Goal: Task Accomplishment & Management: Use online tool/utility

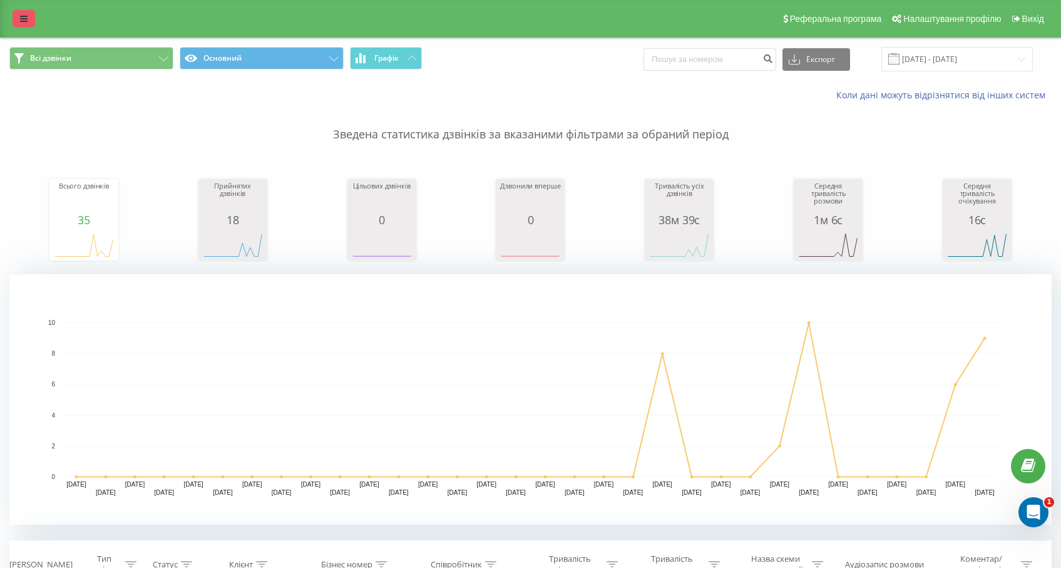
click at [15, 19] on link at bounding box center [24, 19] width 23 height 18
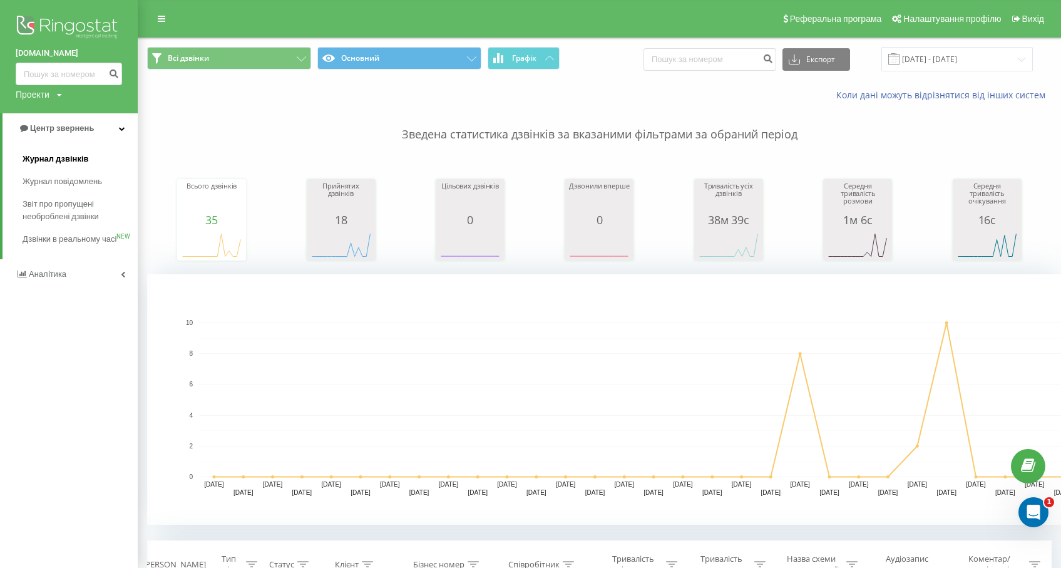
click at [60, 160] on span "Журнал дзвінків" at bounding box center [56, 159] width 66 height 13
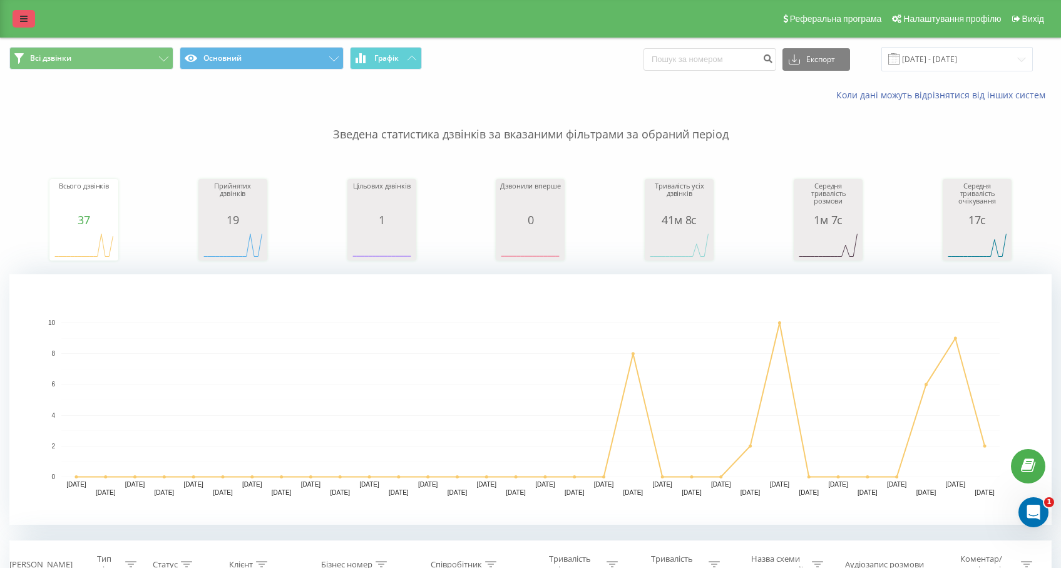
click at [18, 22] on link at bounding box center [24, 19] width 23 height 18
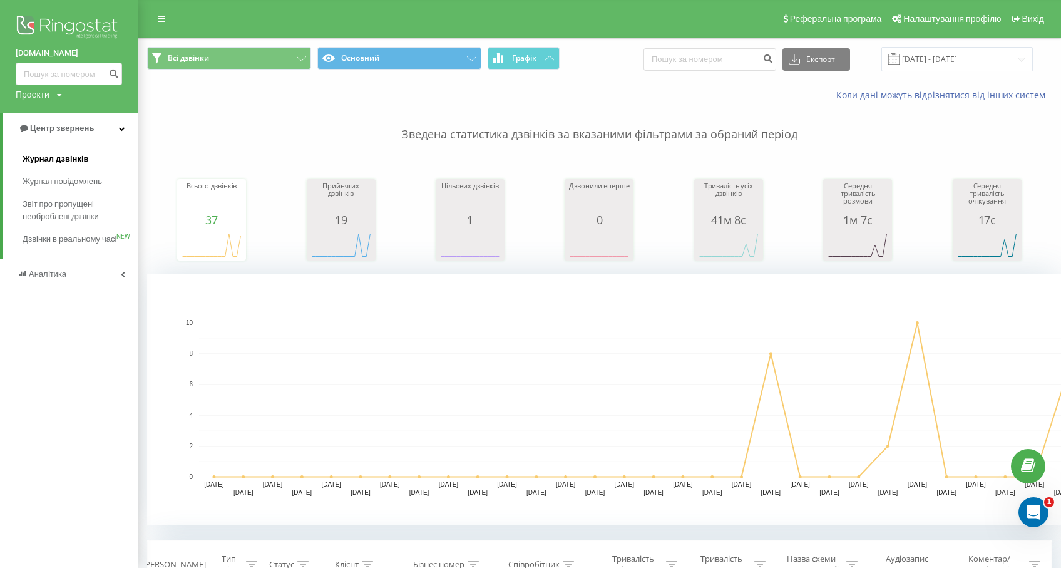
click at [65, 161] on span "Журнал дзвінків" at bounding box center [56, 159] width 66 height 13
